Goal: Transaction & Acquisition: Purchase product/service

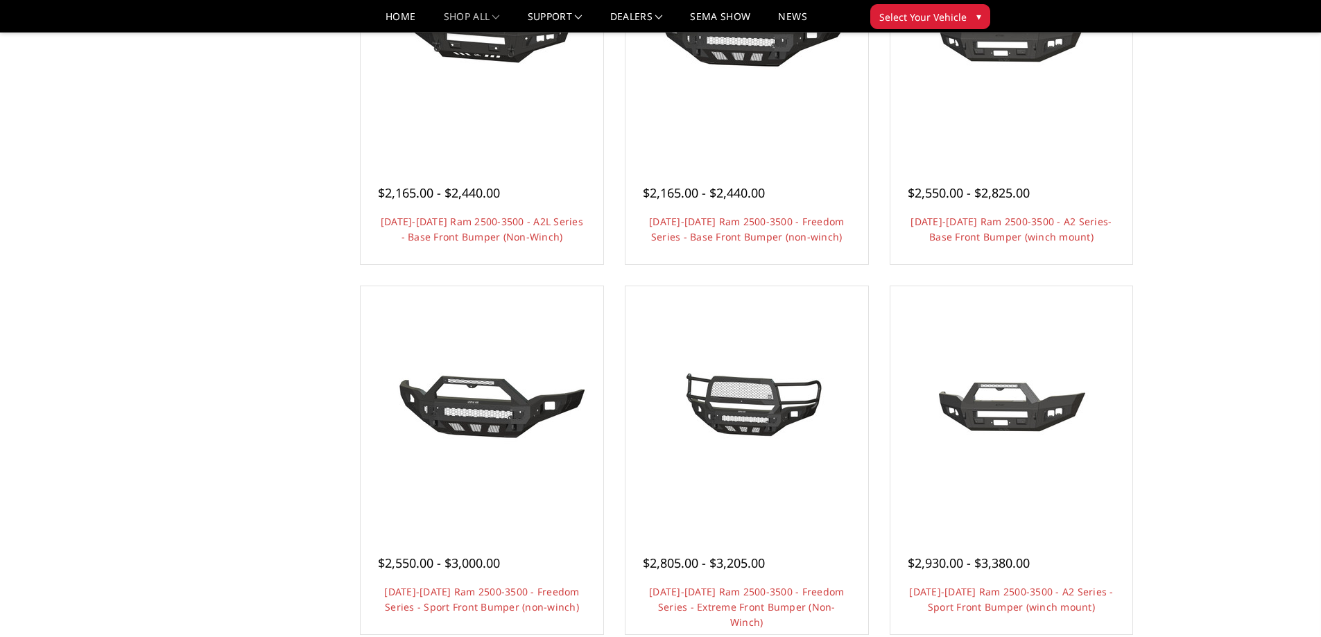
scroll to position [694, 0]
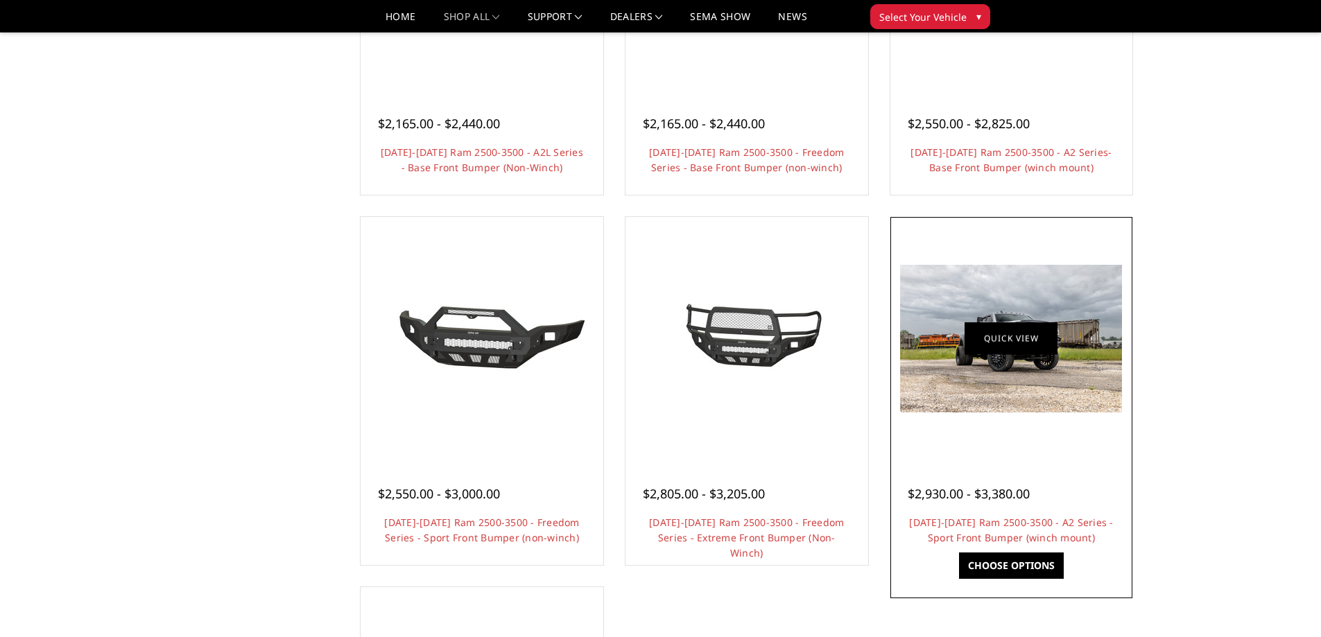
click at [1016, 343] on link "Quick view" at bounding box center [1011, 339] width 93 height 33
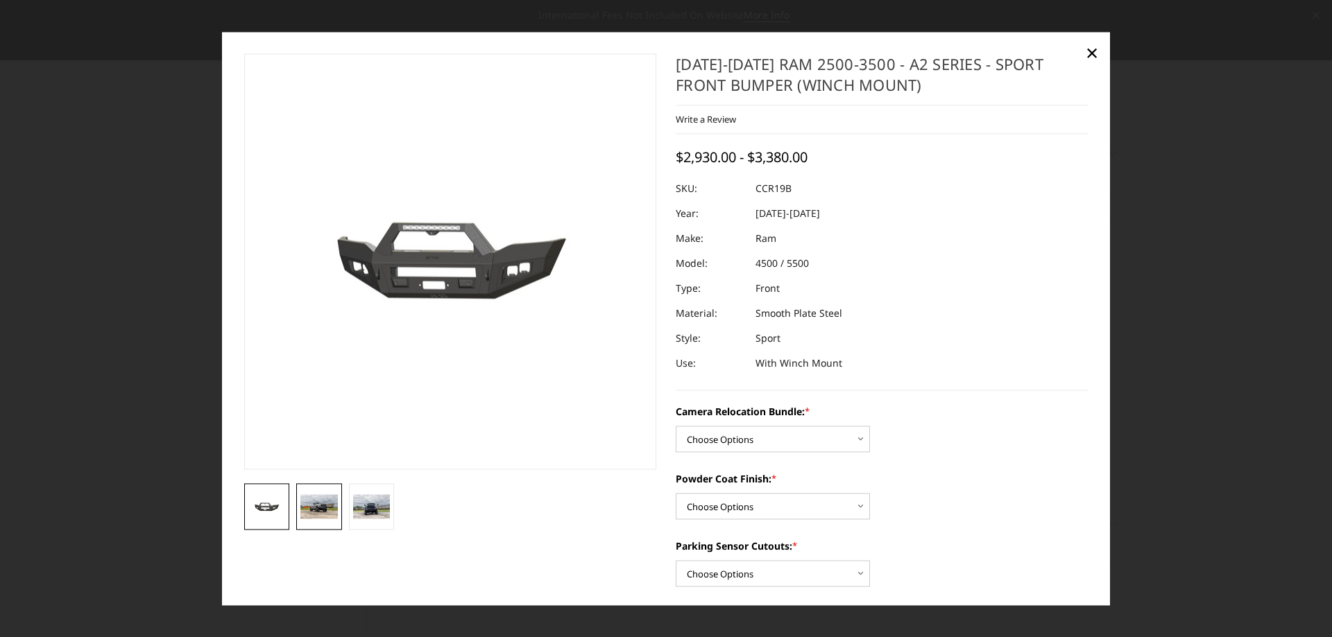
click at [320, 508] on img at bounding box center [318, 507] width 37 height 25
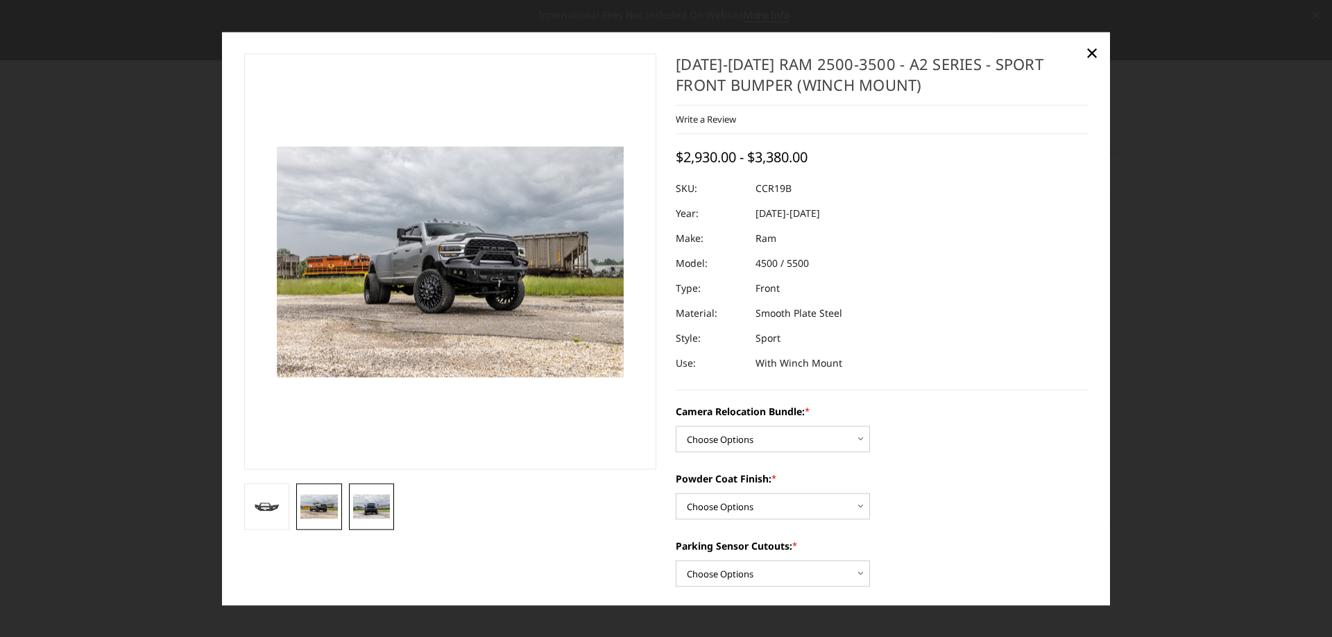
click at [373, 515] on img at bounding box center [371, 507] width 37 height 25
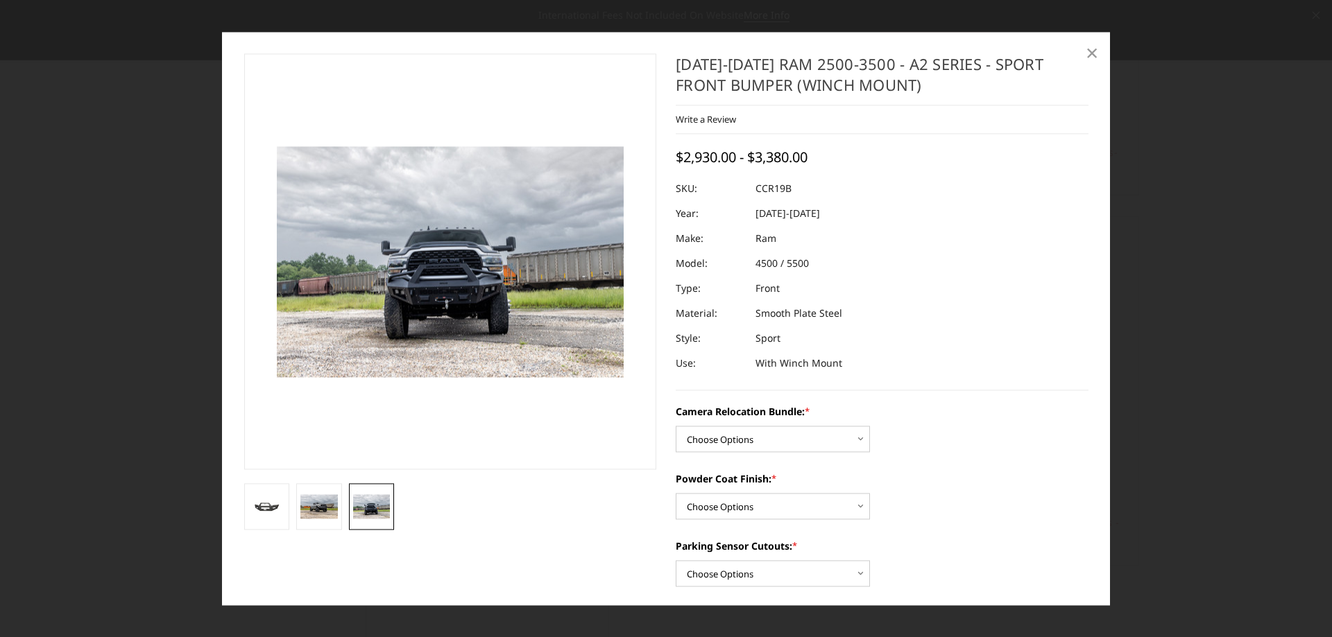
click at [1090, 55] on span "×" at bounding box center [1092, 53] width 12 height 30
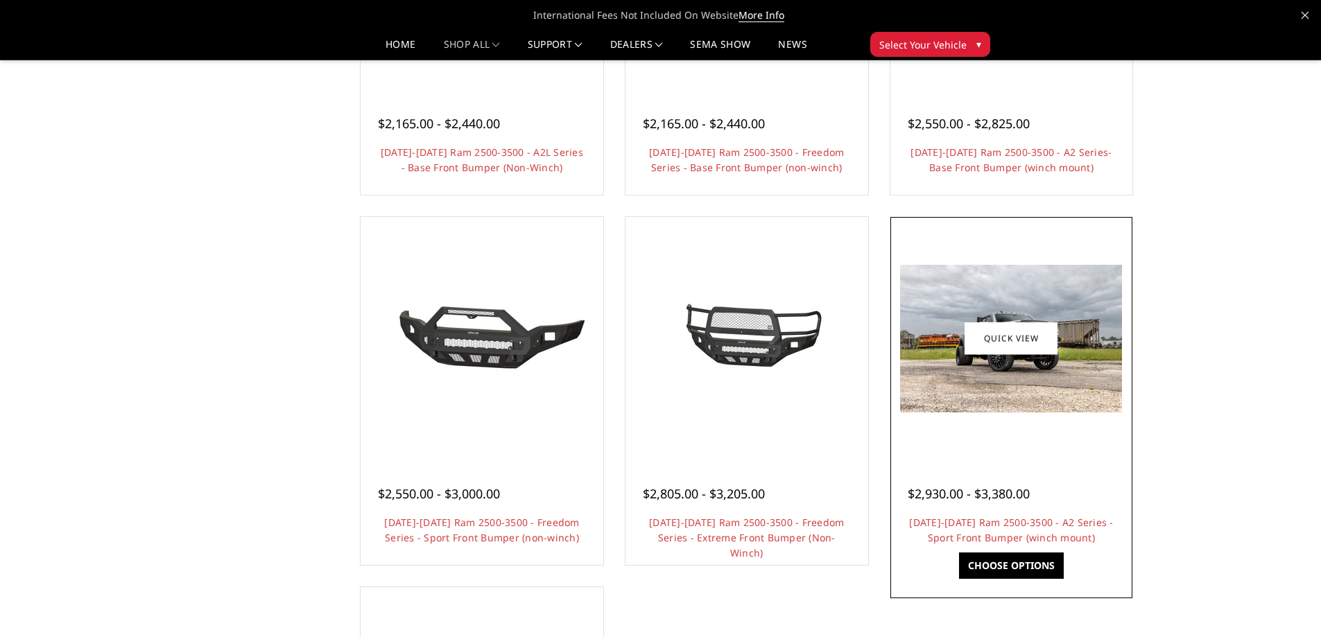
click at [1011, 565] on link "Choose Options" at bounding box center [1011, 566] width 105 height 26
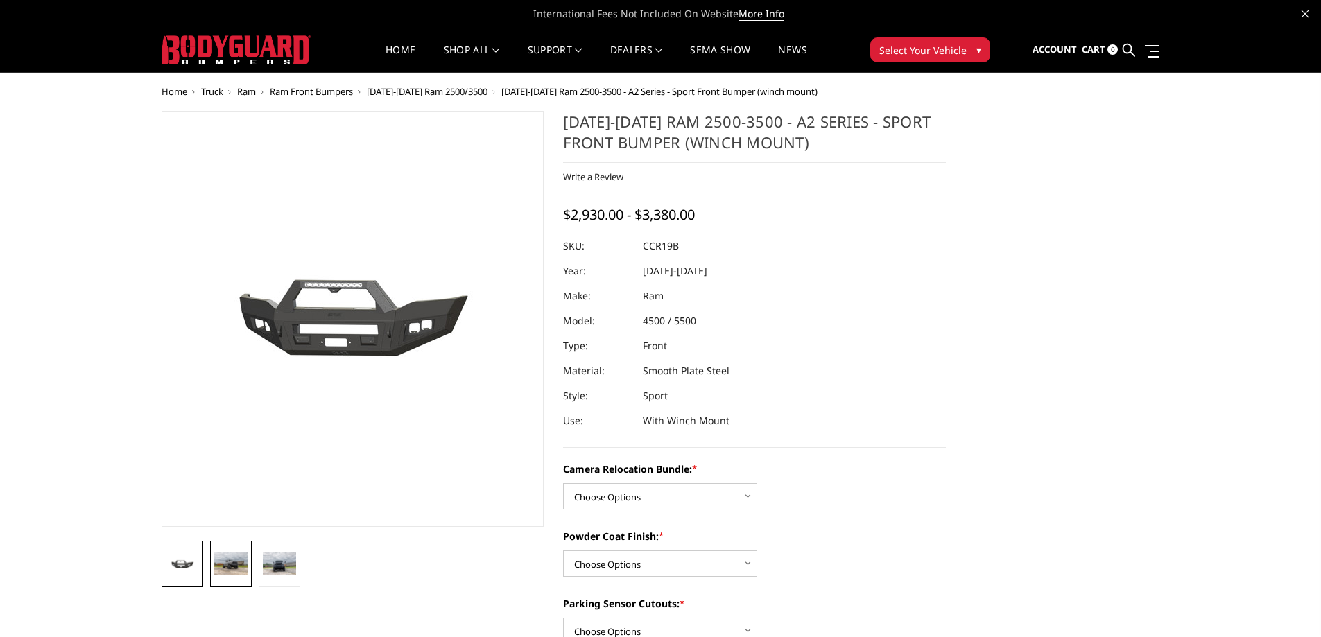
click at [230, 571] on img at bounding box center [230, 564] width 33 height 22
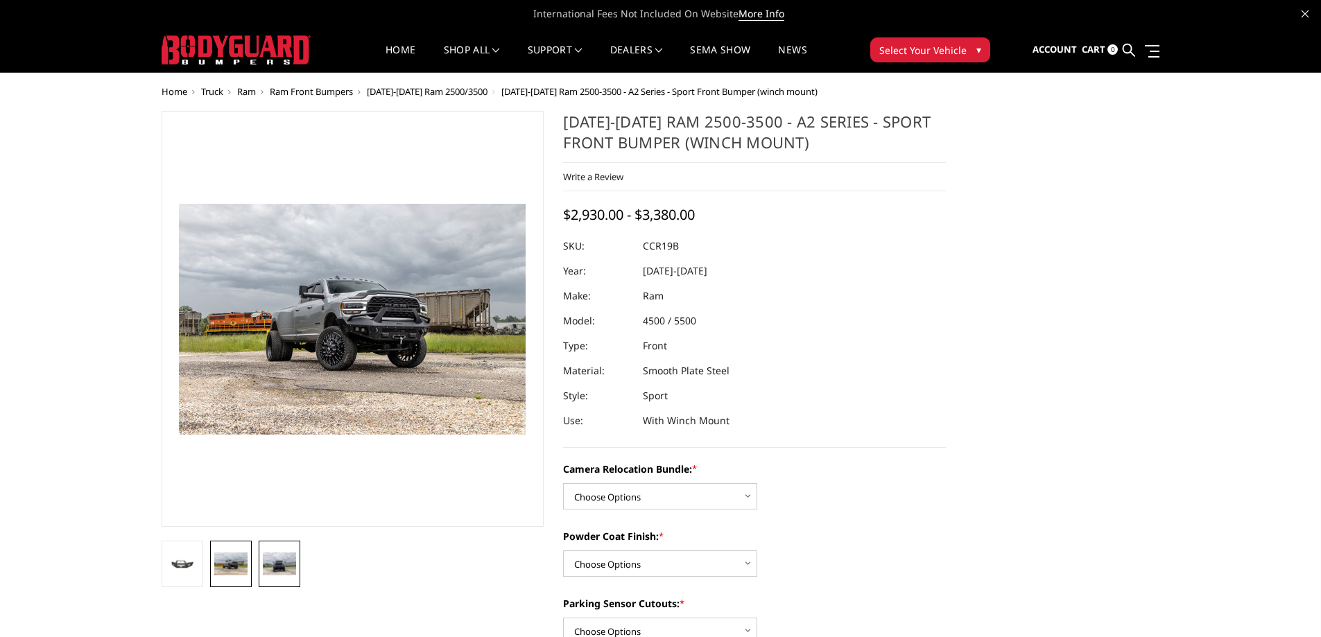
click at [278, 565] on img at bounding box center [279, 564] width 33 height 22
